Goal: Check status: Check status

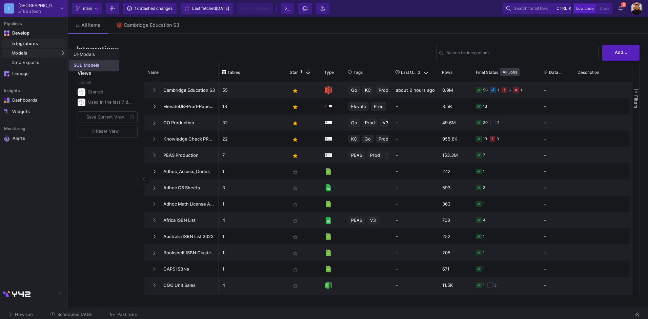
click at [93, 66] on div "SQL-Models" at bounding box center [87, 65] width 26 height 5
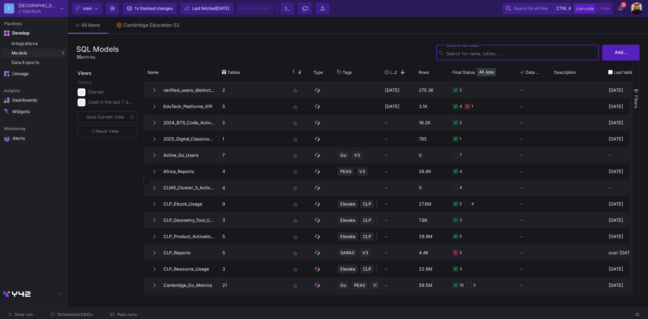
click at [115, 311] on button "Past runs" at bounding box center [123, 315] width 43 height 11
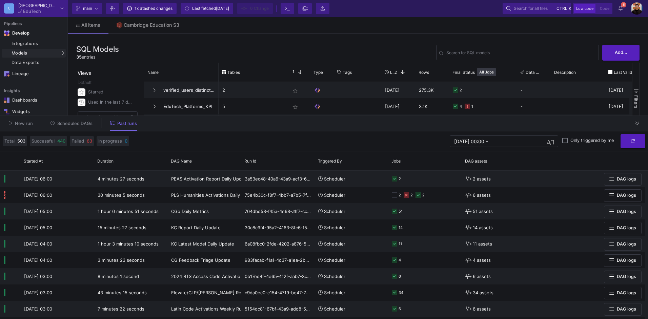
click at [632, 123] on div "New run Scheduled DAGs Past runs" at bounding box center [324, 124] width 648 height 16
click at [637, 120] on button at bounding box center [638, 123] width 10 height 10
